Goal: Find specific page/section: Find specific page/section

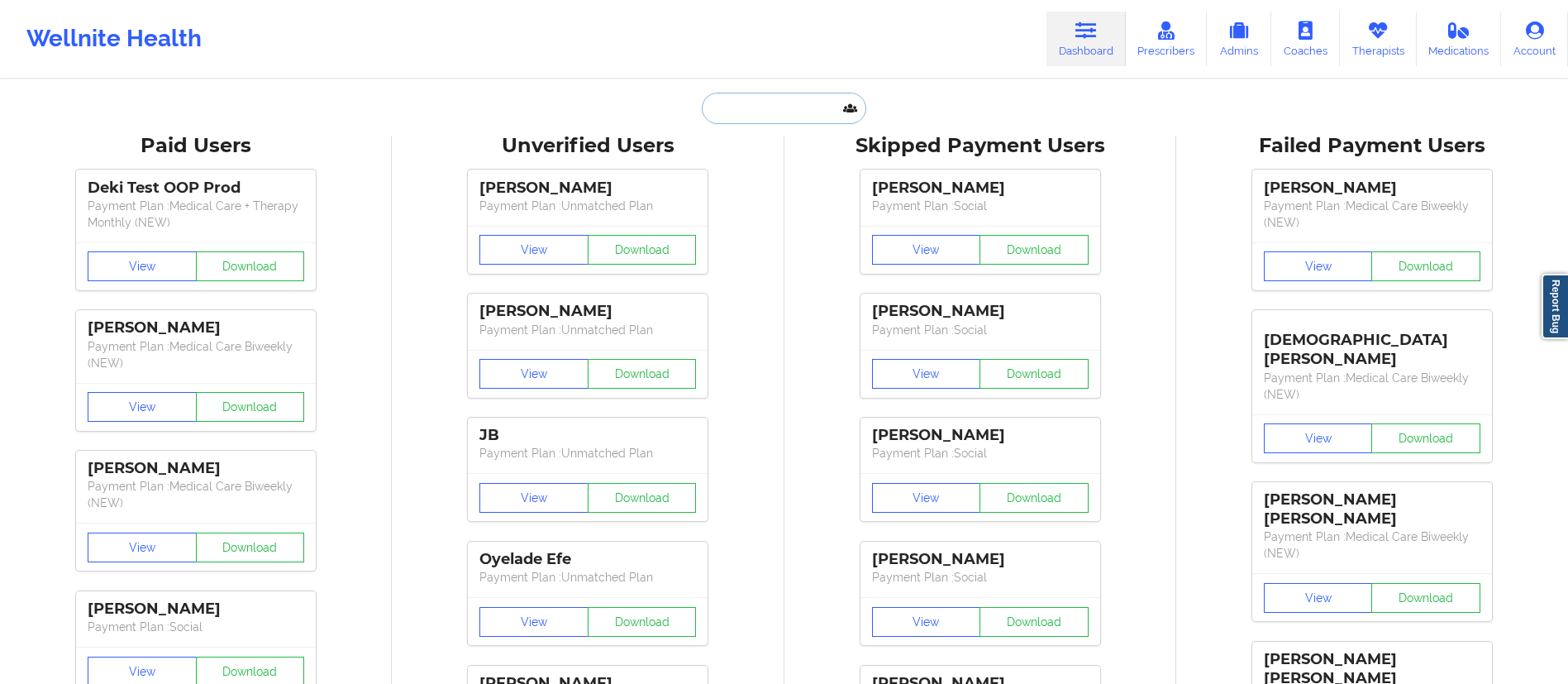
click at [754, 112] on input "text" at bounding box center [784, 108] width 164 height 31
paste input "[PERSON_NAME]"
type input "[PERSON_NAME]"
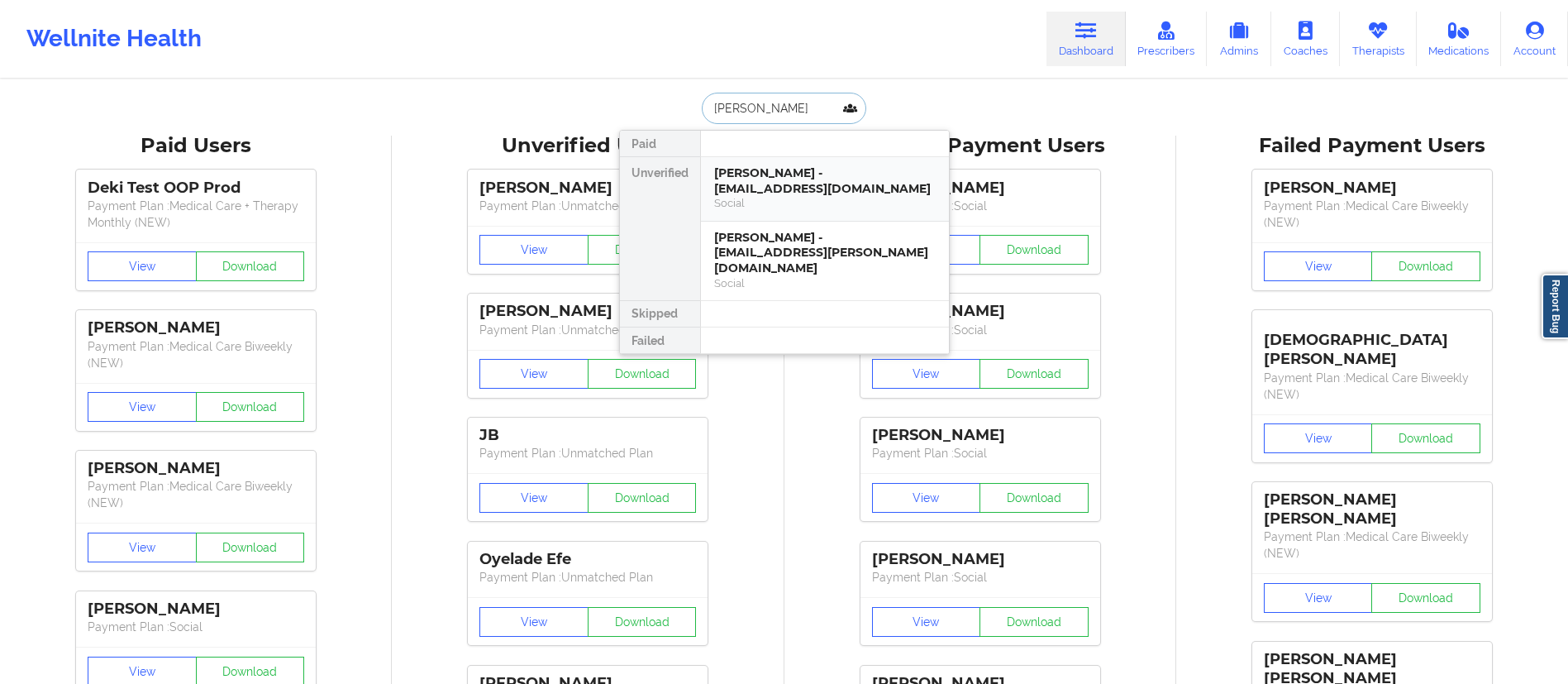
click at [769, 197] on div "Social" at bounding box center [825, 203] width 222 height 14
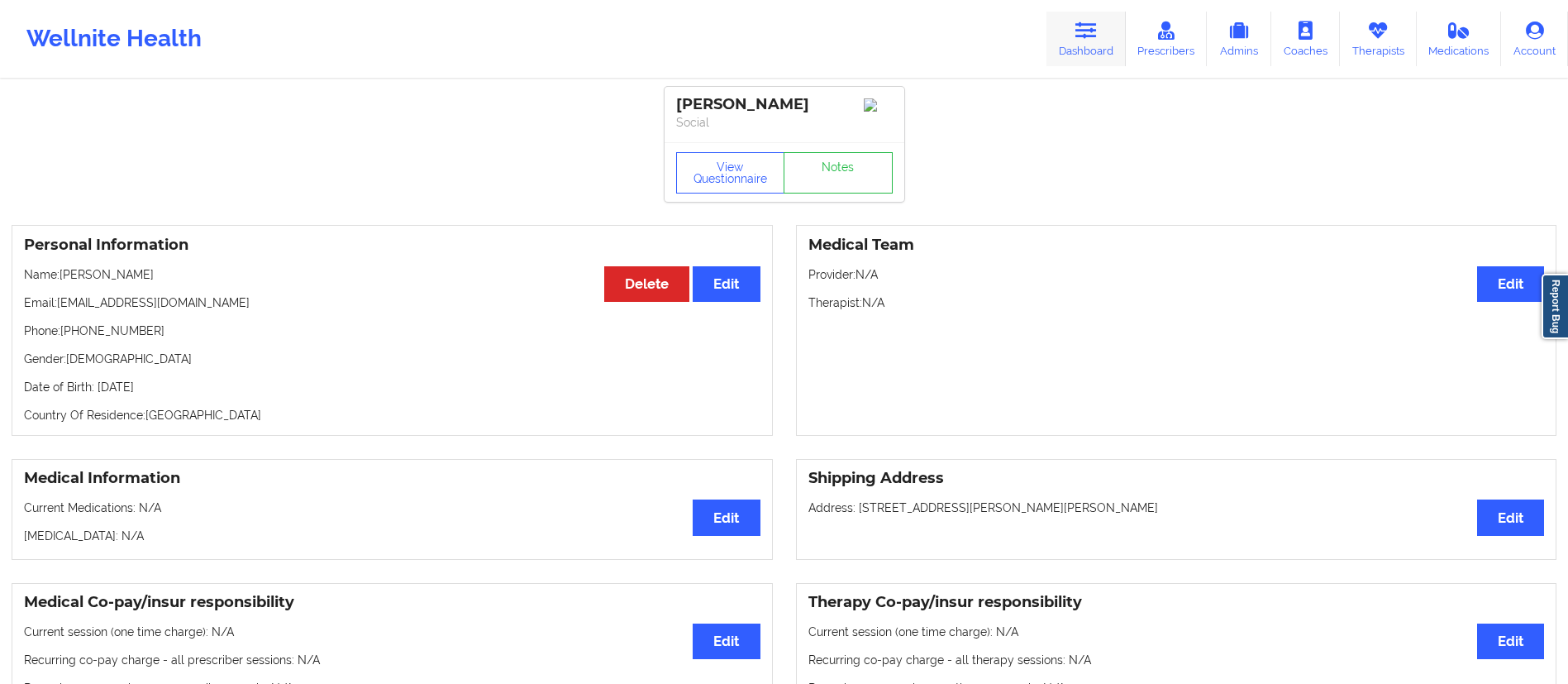
click at [1085, 48] on link "Dashboard" at bounding box center [1086, 39] width 80 height 54
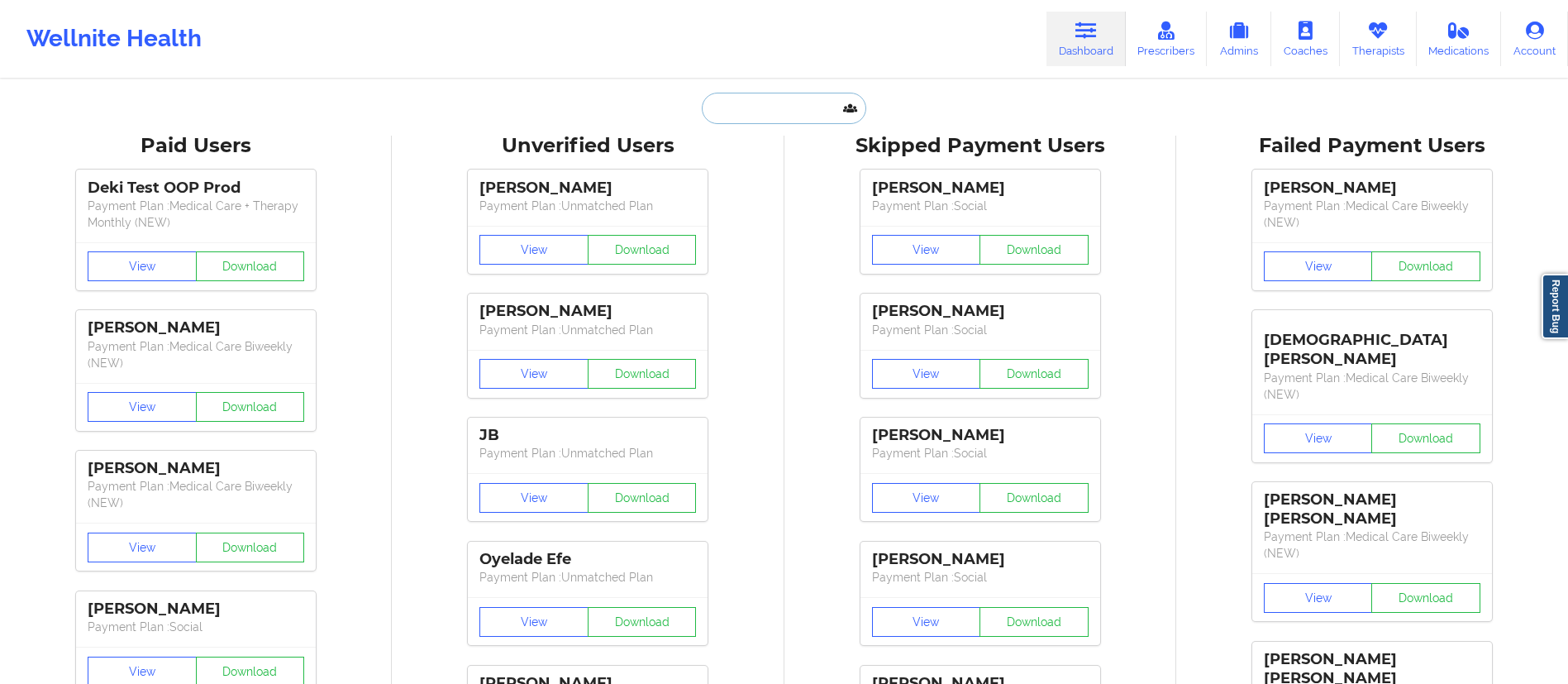
click at [819, 114] on input "text" at bounding box center [784, 108] width 164 height 31
paste input "[PERSON_NAME]"
type input "[PERSON_NAME]"
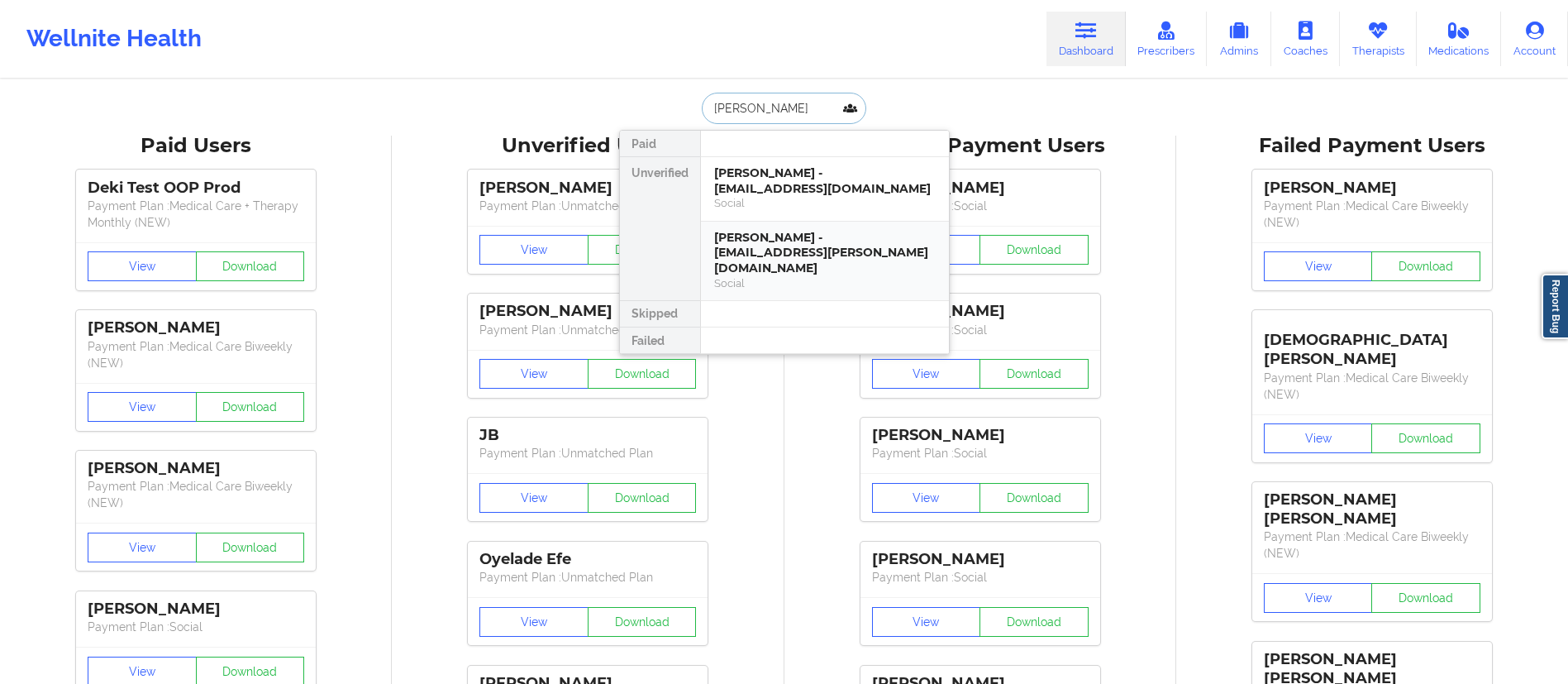
click at [773, 244] on div "[PERSON_NAME] - [EMAIL_ADDRESS][PERSON_NAME][DOMAIN_NAME]" at bounding box center [825, 254] width 222 height 47
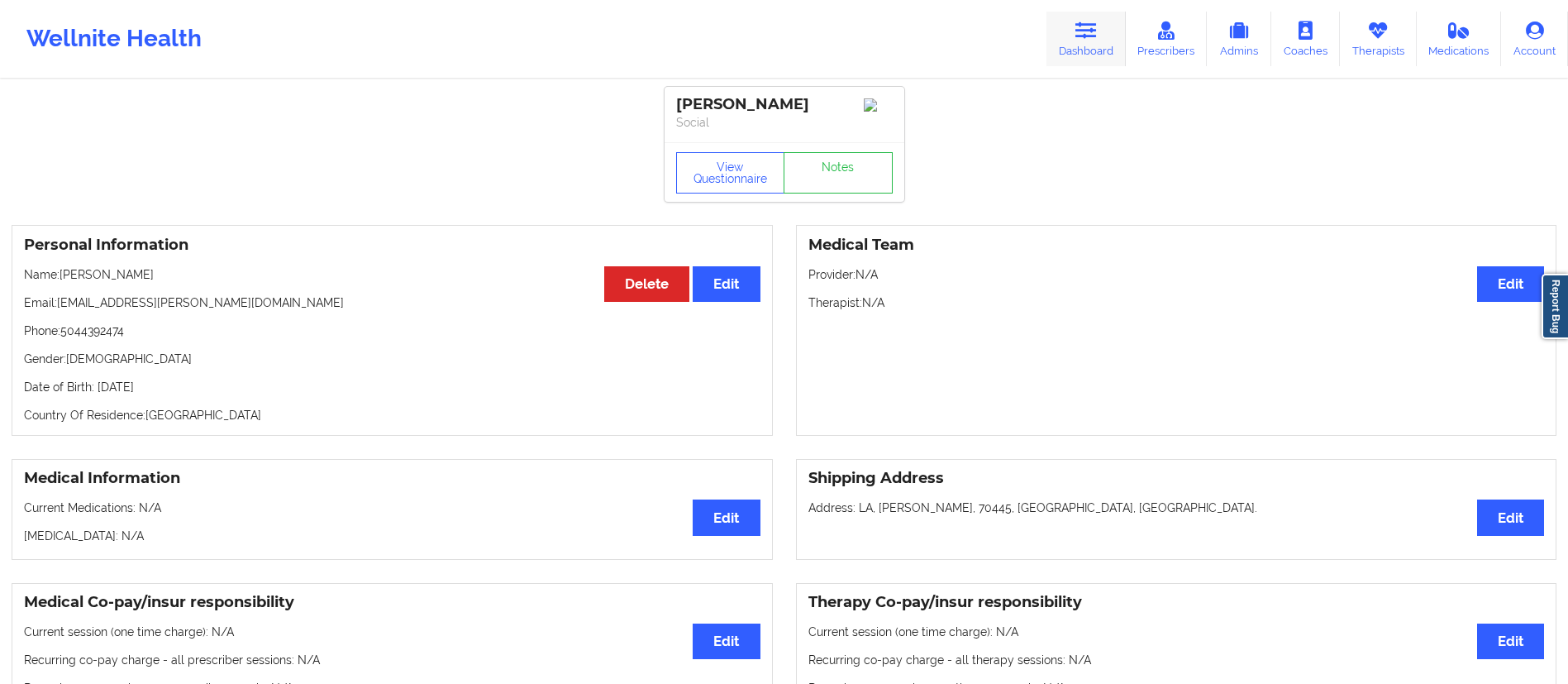
click at [1089, 30] on icon at bounding box center [1086, 30] width 21 height 18
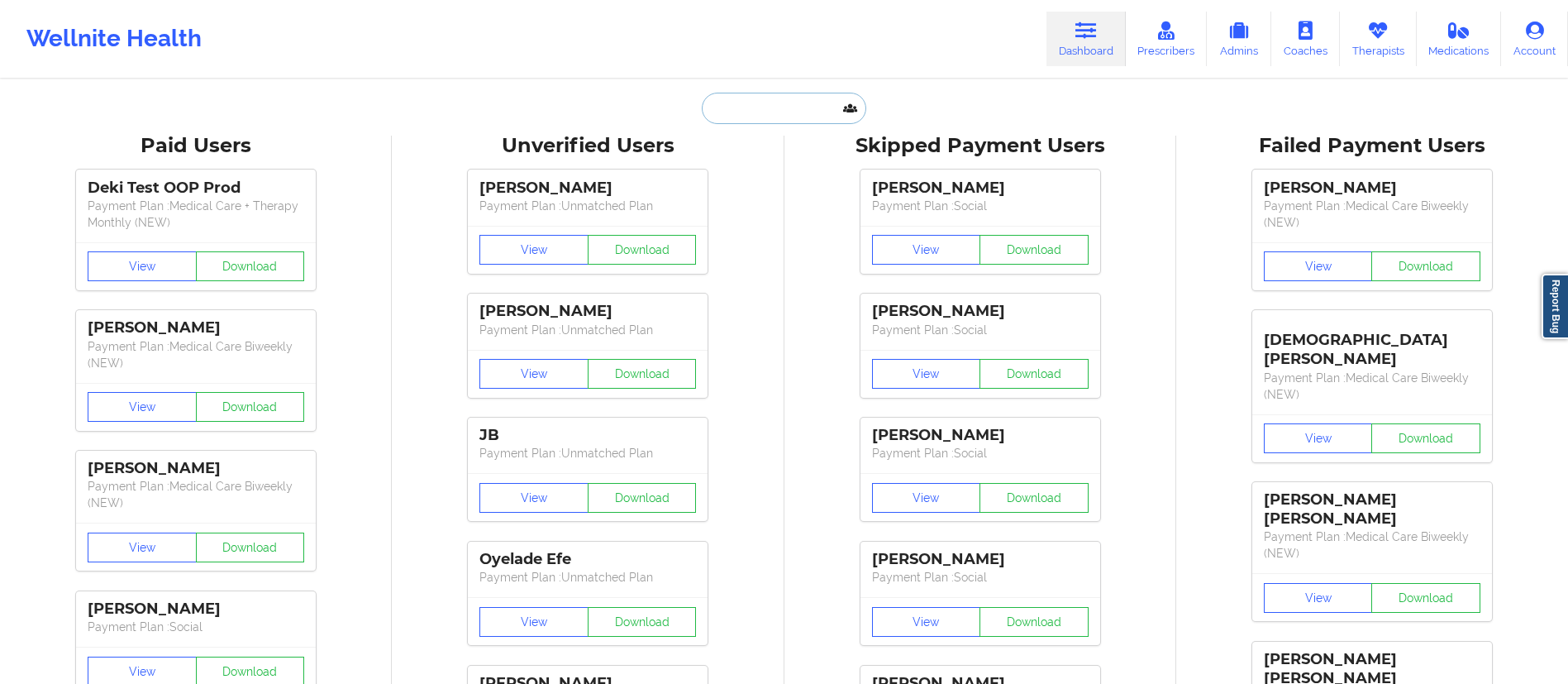
click at [771, 92] on input "text" at bounding box center [784, 108] width 164 height 31
paste input "[PERSON_NAME]"
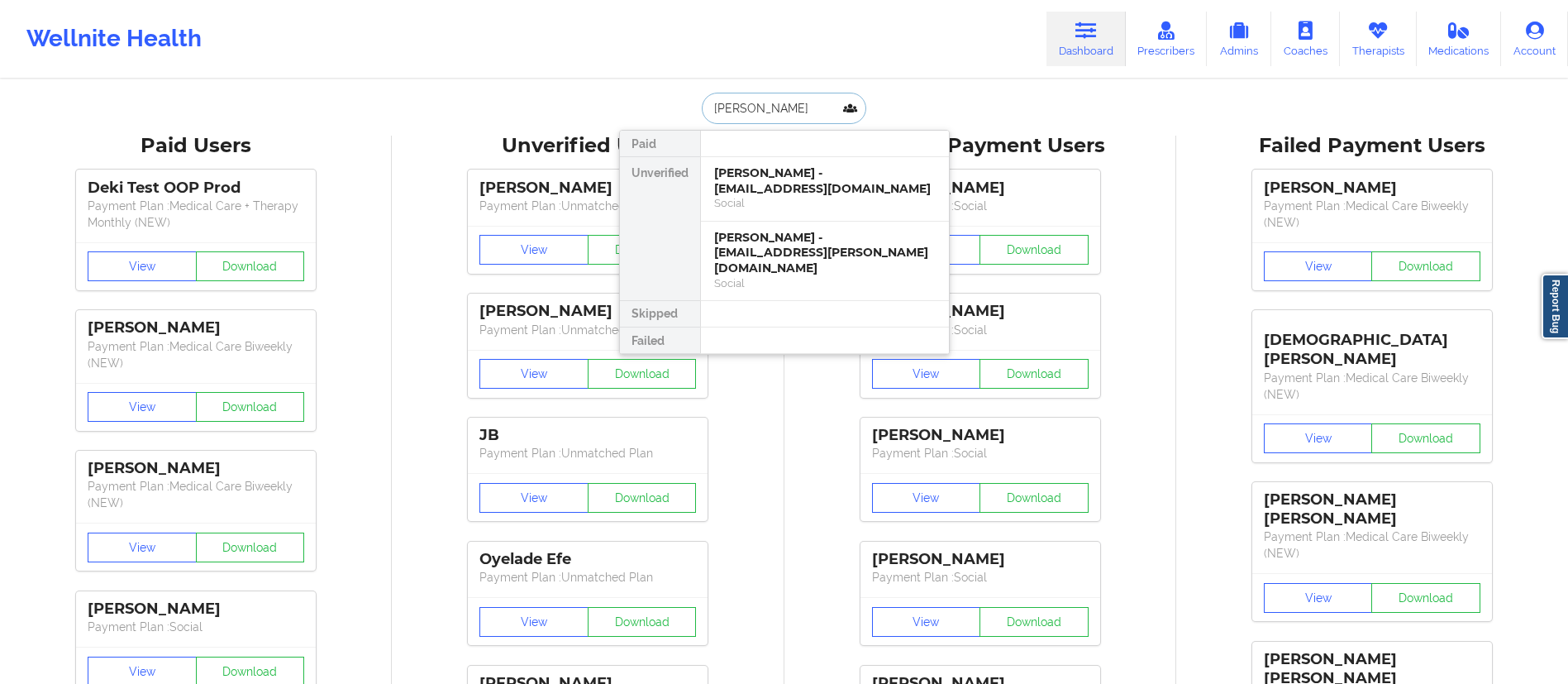
type input "[PERSON_NAME]"
